Goal: Information Seeking & Learning: Check status

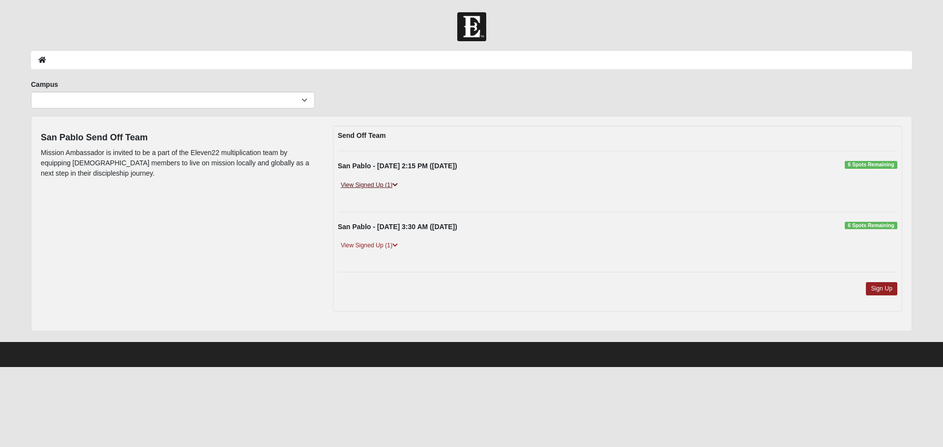
click at [369, 185] on link "View Signed Up (1)" at bounding box center [369, 185] width 63 height 10
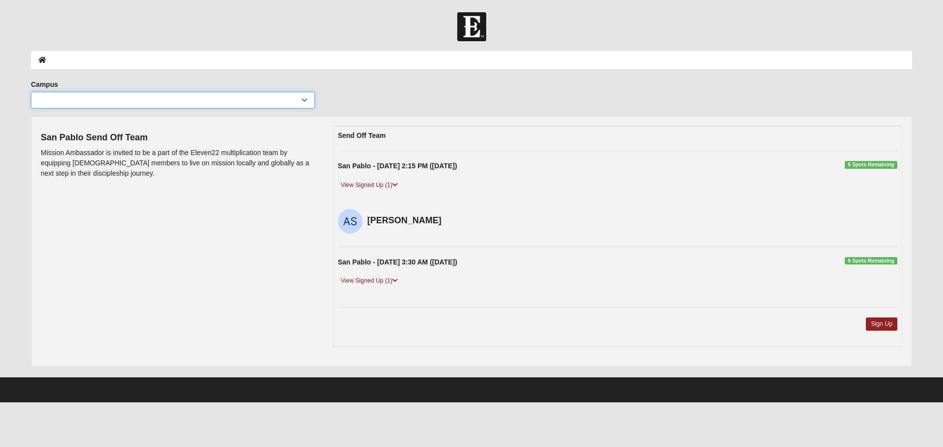
click at [306, 101] on select "[GEOGRAPHIC_DATA] [GEOGRAPHIC_DATA] (Coming Soon) Eleven22 Online [PERSON_NAME]…" at bounding box center [173, 100] width 284 height 17
select select "2"
click at [31, 92] on select "[GEOGRAPHIC_DATA] [GEOGRAPHIC_DATA] (Coming Soon) Eleven22 Online [PERSON_NAME]…" at bounding box center [173, 100] width 284 height 17
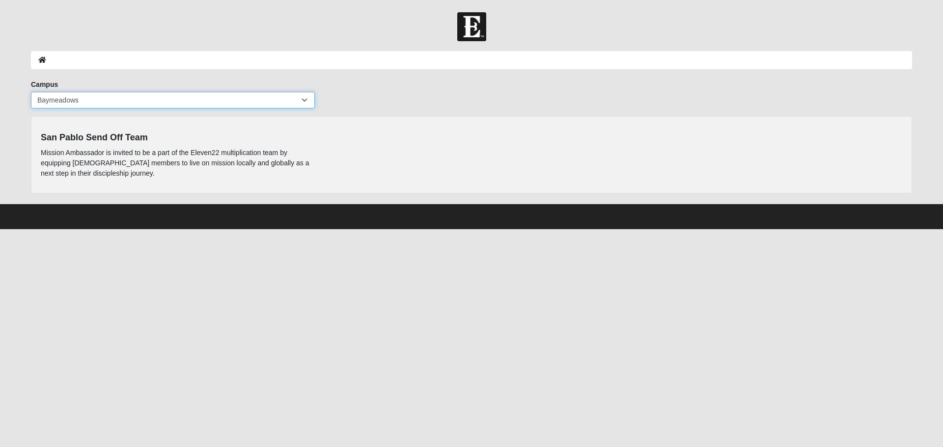
click at [306, 99] on select "[GEOGRAPHIC_DATA] [GEOGRAPHIC_DATA] (Coming Soon) Eleven22 Online [PERSON_NAME]…" at bounding box center [173, 100] width 284 height 17
select select "4"
click at [31, 92] on select "[GEOGRAPHIC_DATA] [GEOGRAPHIC_DATA] (Coming Soon) Eleven22 Online [PERSON_NAME]…" at bounding box center [173, 100] width 284 height 17
click at [304, 103] on select "[GEOGRAPHIC_DATA] [GEOGRAPHIC_DATA] (Coming Soon) Eleven22 Online [PERSON_NAME]…" at bounding box center [173, 100] width 284 height 17
select select "6"
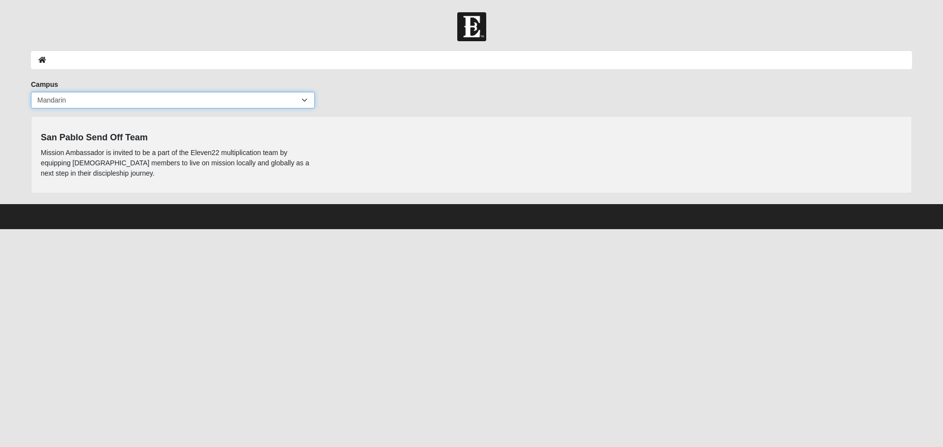
click at [31, 92] on select "[GEOGRAPHIC_DATA] [GEOGRAPHIC_DATA] (Coming Soon) Eleven22 Online [PERSON_NAME]…" at bounding box center [173, 100] width 284 height 17
click at [305, 97] on select "[GEOGRAPHIC_DATA] [GEOGRAPHIC_DATA] (Coming Soon) Eleven22 Online [PERSON_NAME]…" at bounding box center [173, 100] width 284 height 17
select select "3"
click at [31, 92] on select "[GEOGRAPHIC_DATA] [GEOGRAPHIC_DATA] (Coming Soon) Eleven22 Online [PERSON_NAME]…" at bounding box center [173, 100] width 284 height 17
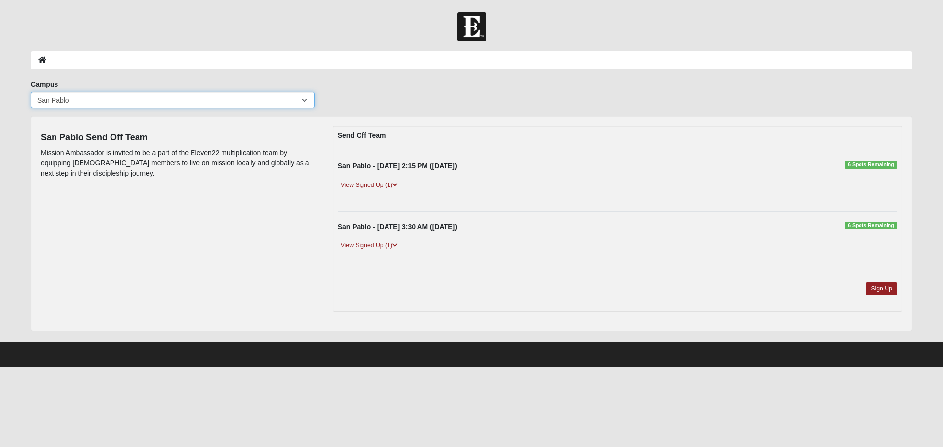
click at [308, 102] on select "[GEOGRAPHIC_DATA] [GEOGRAPHIC_DATA] (Coming Soon) Eleven22 Online [PERSON_NAME]…" at bounding box center [173, 100] width 284 height 17
select select "11"
click at [31, 92] on select "[GEOGRAPHIC_DATA] [GEOGRAPHIC_DATA] (Coming Soon) Eleven22 Online [PERSON_NAME]…" at bounding box center [173, 100] width 284 height 17
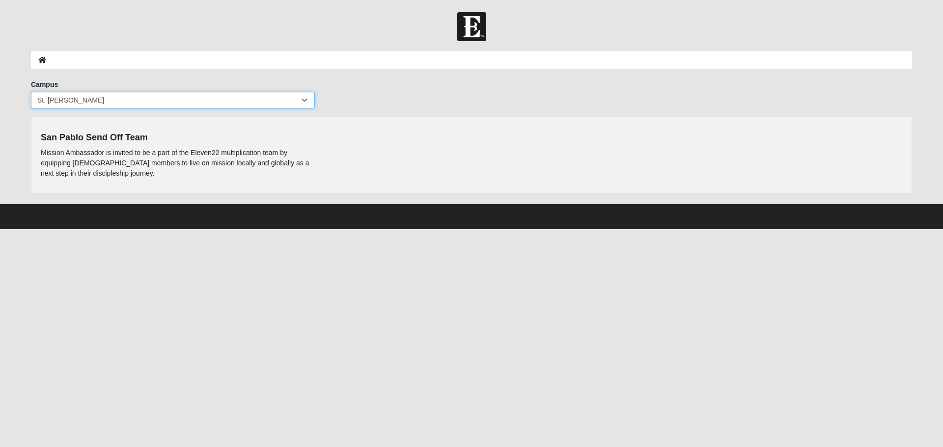
click at [261, 102] on select "[GEOGRAPHIC_DATA] [GEOGRAPHIC_DATA] (Coming Soon) Eleven22 Online [PERSON_NAME]…" at bounding box center [173, 100] width 284 height 17
select select "17"
click at [31, 92] on select "[GEOGRAPHIC_DATA] [GEOGRAPHIC_DATA] (Coming Soon) Eleven22 Online [PERSON_NAME]…" at bounding box center [173, 100] width 284 height 17
click at [281, 99] on select "[GEOGRAPHIC_DATA] [GEOGRAPHIC_DATA] (Coming Soon) Eleven22 Online [PERSON_NAME]…" at bounding box center [173, 100] width 284 height 17
select select "3"
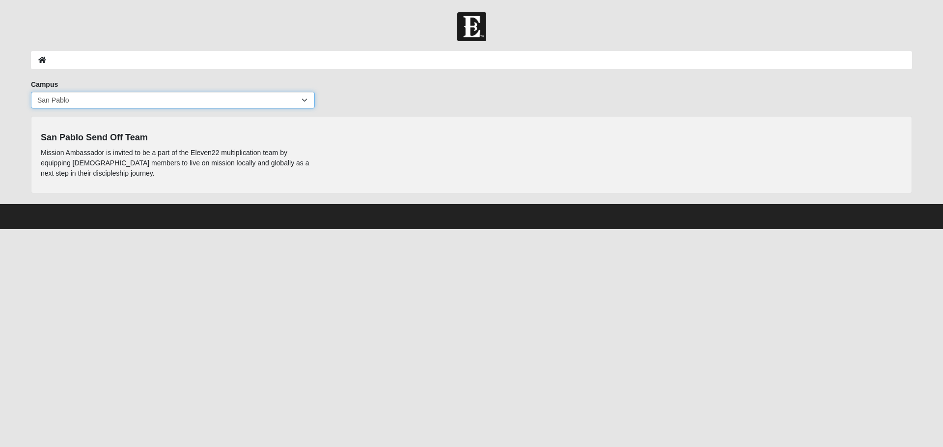
click at [31, 92] on select "[GEOGRAPHIC_DATA] [GEOGRAPHIC_DATA] (Coming Soon) Eleven22 Online [PERSON_NAME]…" at bounding box center [173, 100] width 284 height 17
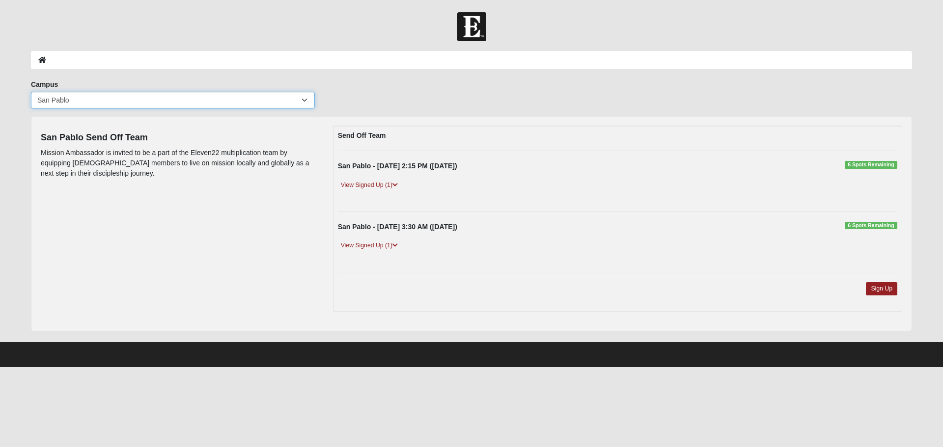
click at [106, 101] on select "[GEOGRAPHIC_DATA] [GEOGRAPHIC_DATA] (Coming Soon) Eleven22 Online [PERSON_NAME]…" at bounding box center [173, 100] width 284 height 17
select select "4"
click at [31, 92] on select "[GEOGRAPHIC_DATA] [GEOGRAPHIC_DATA] (Coming Soon) Eleven22 Online [PERSON_NAME]…" at bounding box center [173, 100] width 284 height 17
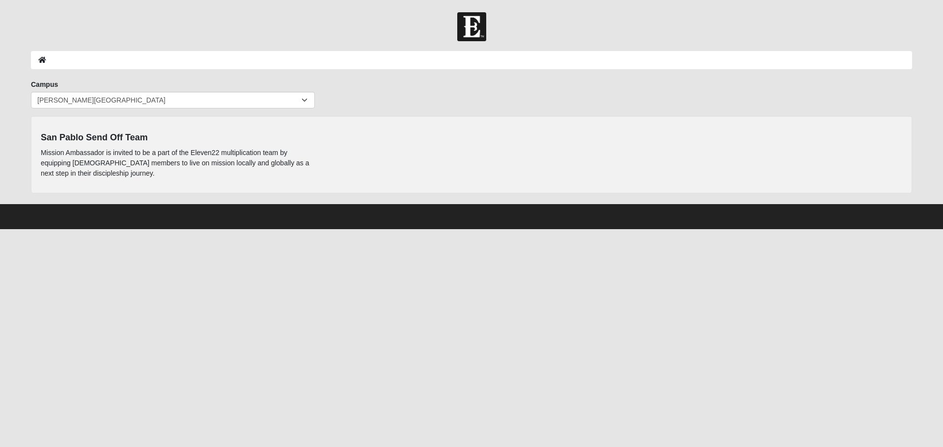
click at [434, 166] on div "San Pablo Send Off Team Mission Ambassador is invited to be a part of the Eleve…" at bounding box center [471, 155] width 876 height 58
click at [297, 103] on select "[GEOGRAPHIC_DATA] [GEOGRAPHIC_DATA] (Coming Soon) Eleven22 Online [PERSON_NAME]…" at bounding box center [173, 100] width 284 height 17
select select "6"
click at [31, 92] on select "[GEOGRAPHIC_DATA] [GEOGRAPHIC_DATA] (Coming Soon) Eleven22 Online [PERSON_NAME]…" at bounding box center [173, 100] width 284 height 17
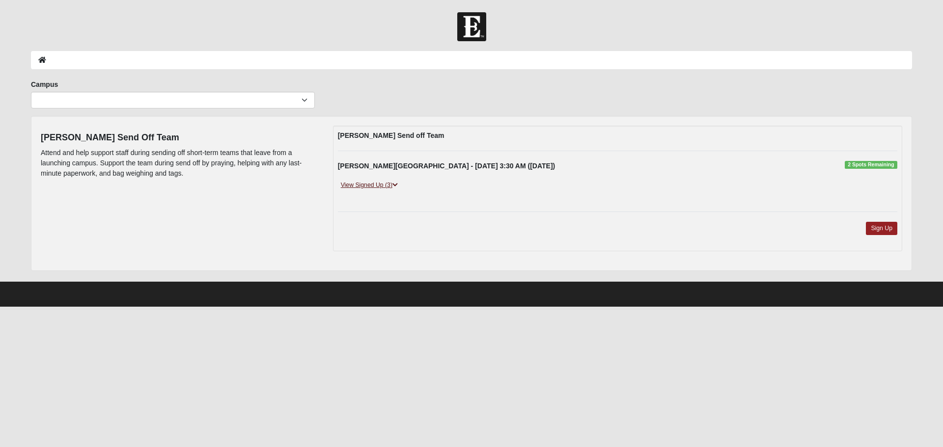
click at [368, 187] on link "View Signed Up (3)" at bounding box center [369, 185] width 63 height 10
click at [357, 185] on link "View Signed Up (1)" at bounding box center [369, 185] width 63 height 10
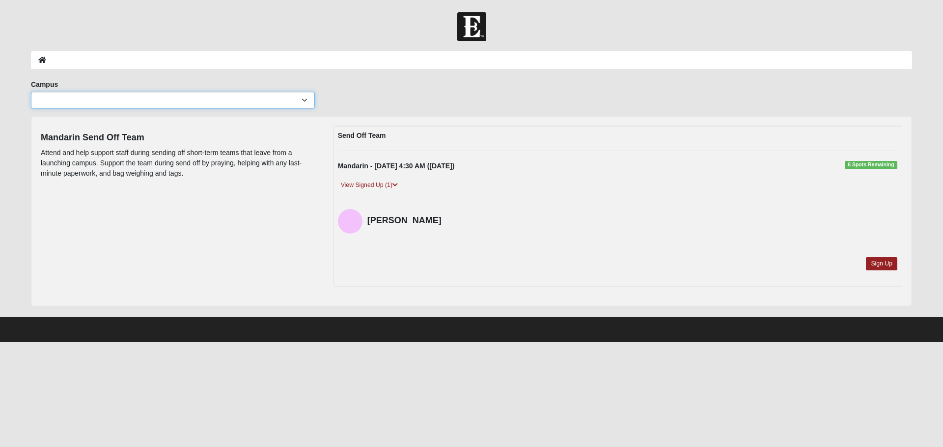
click at [274, 104] on select "[GEOGRAPHIC_DATA] [GEOGRAPHIC_DATA] (Coming Soon) Eleven22 Online [PERSON_NAME]…" at bounding box center [173, 100] width 284 height 17
select select "6"
click at [31, 92] on select "[GEOGRAPHIC_DATA] [GEOGRAPHIC_DATA] (Coming Soon) Eleven22 Online [PERSON_NAME]…" at bounding box center [173, 100] width 284 height 17
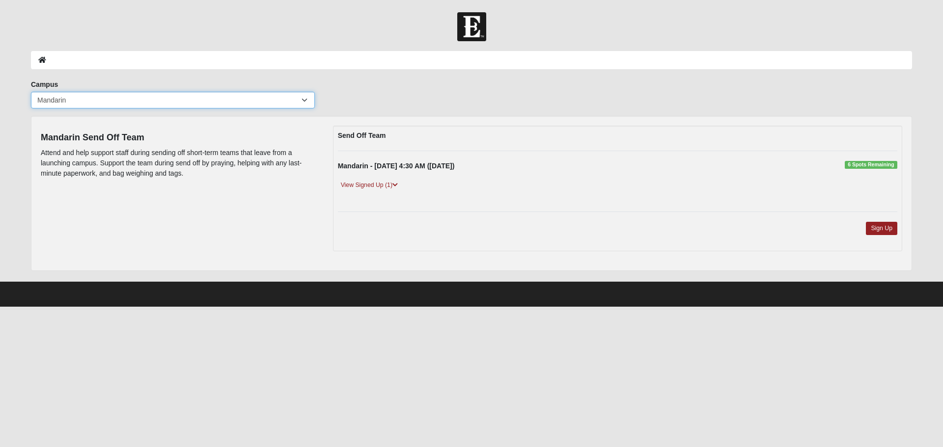
click at [306, 101] on select "[GEOGRAPHIC_DATA] [GEOGRAPHIC_DATA] (Coming Soon) Eleven22 Online [PERSON_NAME]…" at bounding box center [173, 100] width 284 height 17
select select "4"
click at [31, 92] on select "[GEOGRAPHIC_DATA] [GEOGRAPHIC_DATA] (Coming Soon) Eleven22 Online [PERSON_NAME]…" at bounding box center [173, 100] width 284 height 17
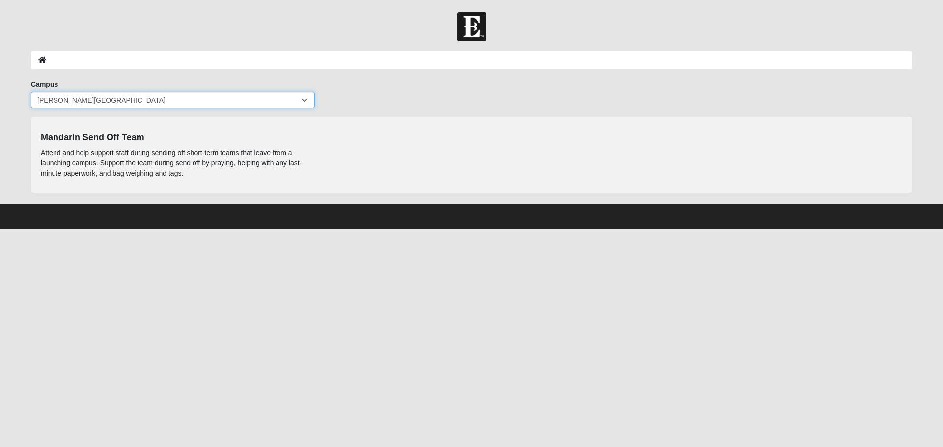
click at [303, 98] on select "[GEOGRAPHIC_DATA] [GEOGRAPHIC_DATA] (Coming Soon) Eleven22 Online [PERSON_NAME]…" at bounding box center [173, 100] width 284 height 17
select select "6"
click at [31, 92] on select "[GEOGRAPHIC_DATA] [GEOGRAPHIC_DATA] (Coming Soon) Eleven22 Online [PERSON_NAME]…" at bounding box center [173, 100] width 284 height 17
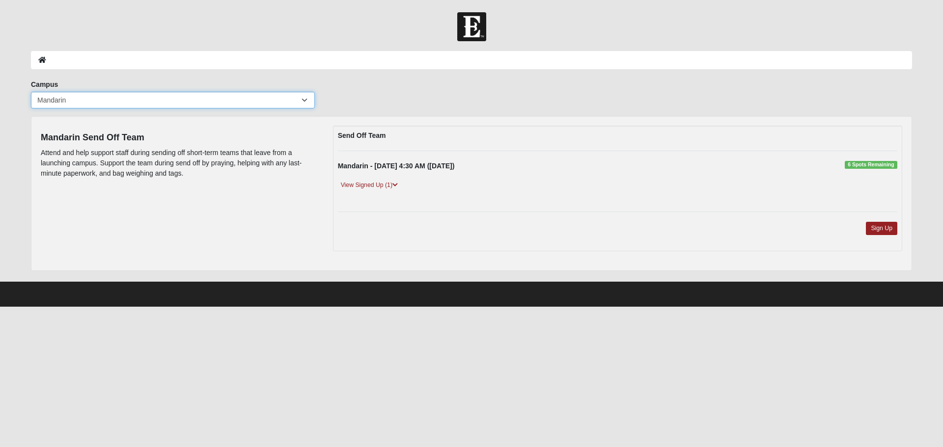
drag, startPoint x: 304, startPoint y: 101, endPoint x: 301, endPoint y: 107, distance: 6.6
click at [304, 101] on select "[GEOGRAPHIC_DATA] [GEOGRAPHIC_DATA] (Coming Soon) Eleven22 Online [PERSON_NAME]…" at bounding box center [173, 100] width 284 height 17
select select "11"
click at [31, 92] on select "[GEOGRAPHIC_DATA] [GEOGRAPHIC_DATA] (Coming Soon) Eleven22 Online [PERSON_NAME]…" at bounding box center [173, 100] width 284 height 17
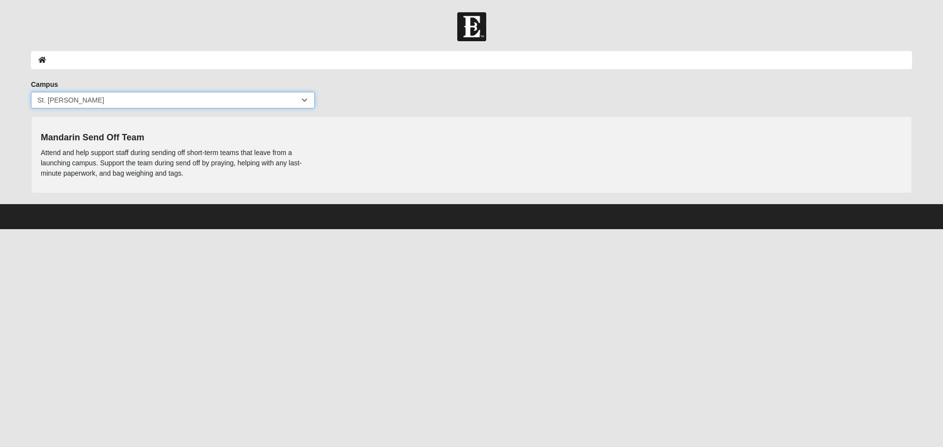
click at [304, 102] on select "[GEOGRAPHIC_DATA] [GEOGRAPHIC_DATA] (Coming Soon) Eleven22 Online [PERSON_NAME]…" at bounding box center [173, 100] width 284 height 17
select select "3"
click at [31, 92] on select "[GEOGRAPHIC_DATA] [GEOGRAPHIC_DATA] (Coming Soon) Eleven22 Online [PERSON_NAME]…" at bounding box center [173, 100] width 284 height 17
click at [304, 100] on select "[GEOGRAPHIC_DATA] [GEOGRAPHIC_DATA] (Coming Soon) Eleven22 Online [PERSON_NAME]…" at bounding box center [173, 100] width 284 height 17
click at [300, 103] on select "[GEOGRAPHIC_DATA] [GEOGRAPHIC_DATA] (Coming Soon) Eleven22 Online [PERSON_NAME]…" at bounding box center [173, 100] width 284 height 17
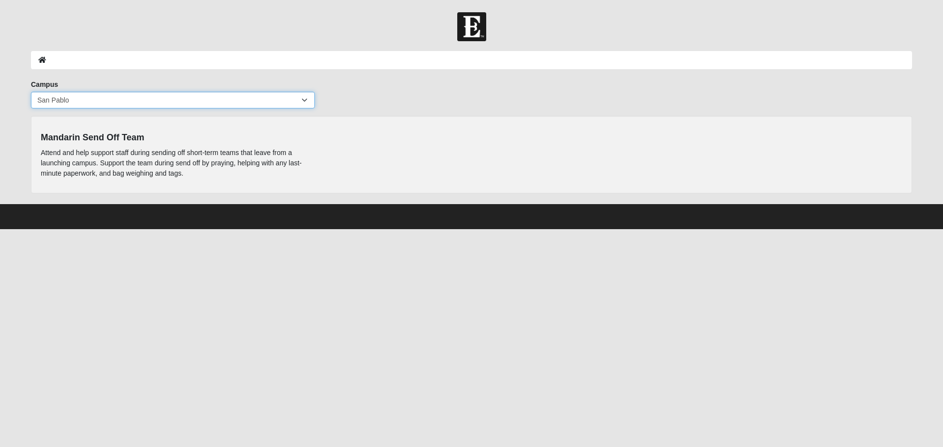
select select "4"
click at [31, 92] on select "[GEOGRAPHIC_DATA] [GEOGRAPHIC_DATA] (Coming Soon) Eleven22 Online [PERSON_NAME]…" at bounding box center [173, 100] width 284 height 17
click at [304, 96] on select "[GEOGRAPHIC_DATA] [GEOGRAPHIC_DATA] (Coming Soon) Eleven22 Online [PERSON_NAME]…" at bounding box center [173, 100] width 284 height 17
select select "6"
click at [31, 92] on select "[GEOGRAPHIC_DATA] [GEOGRAPHIC_DATA] (Coming Soon) Eleven22 Online [PERSON_NAME]…" at bounding box center [173, 100] width 284 height 17
